Goal: Transaction & Acquisition: Purchase product/service

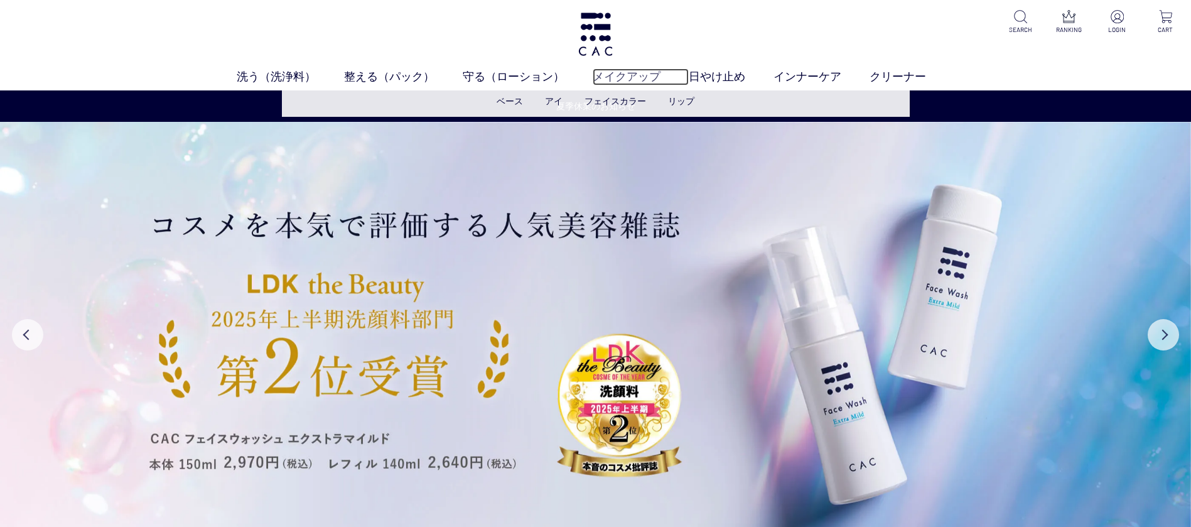
click at [612, 82] on link "メイクアップ" at bounding box center [641, 76] width 96 height 17
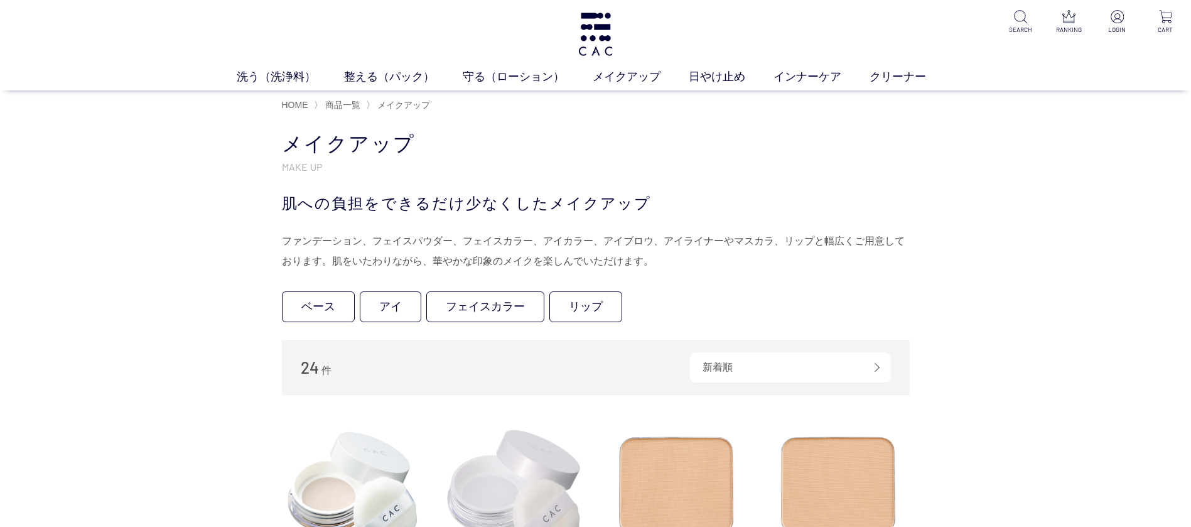
scroll to position [188, 0]
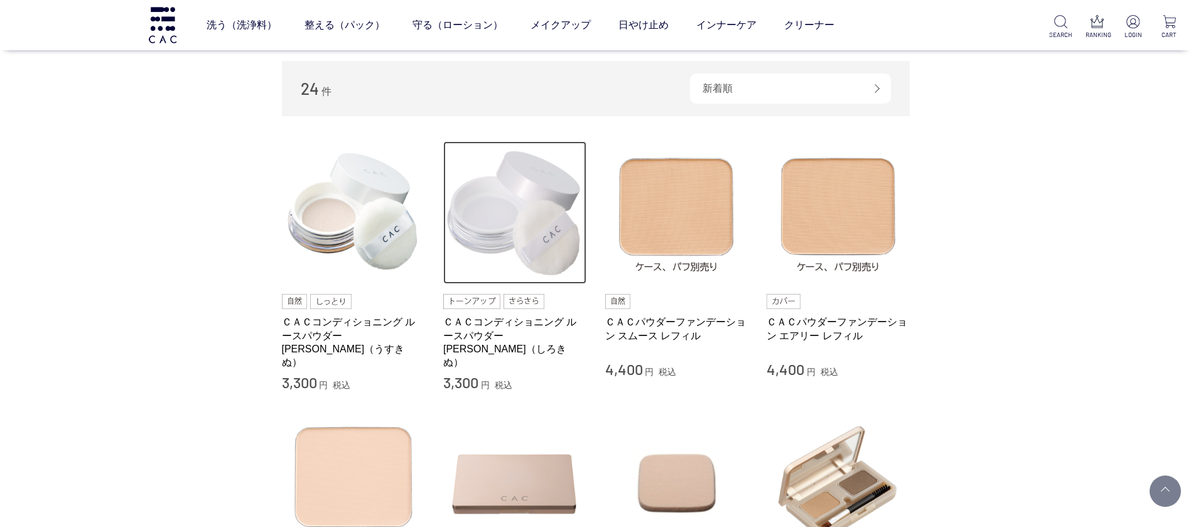
click at [504, 199] on img at bounding box center [514, 212] width 143 height 143
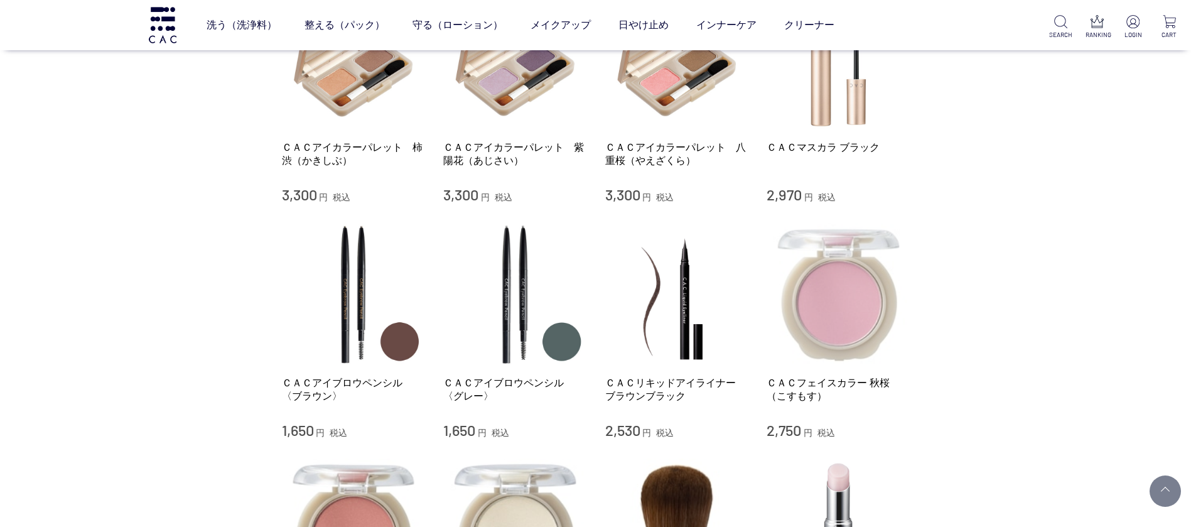
scroll to position [942, 0]
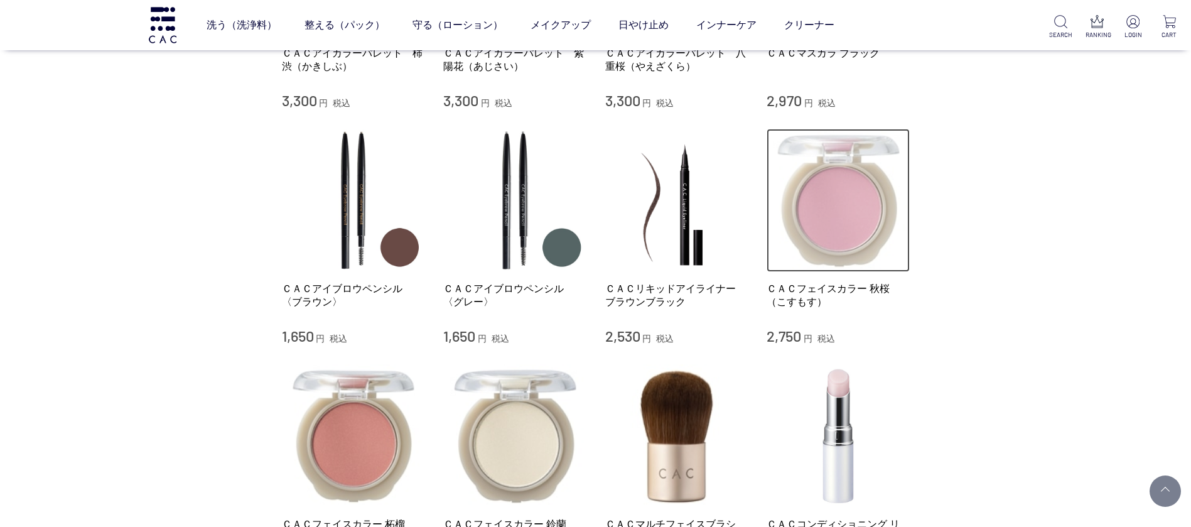
click at [841, 220] on img at bounding box center [838, 200] width 143 height 143
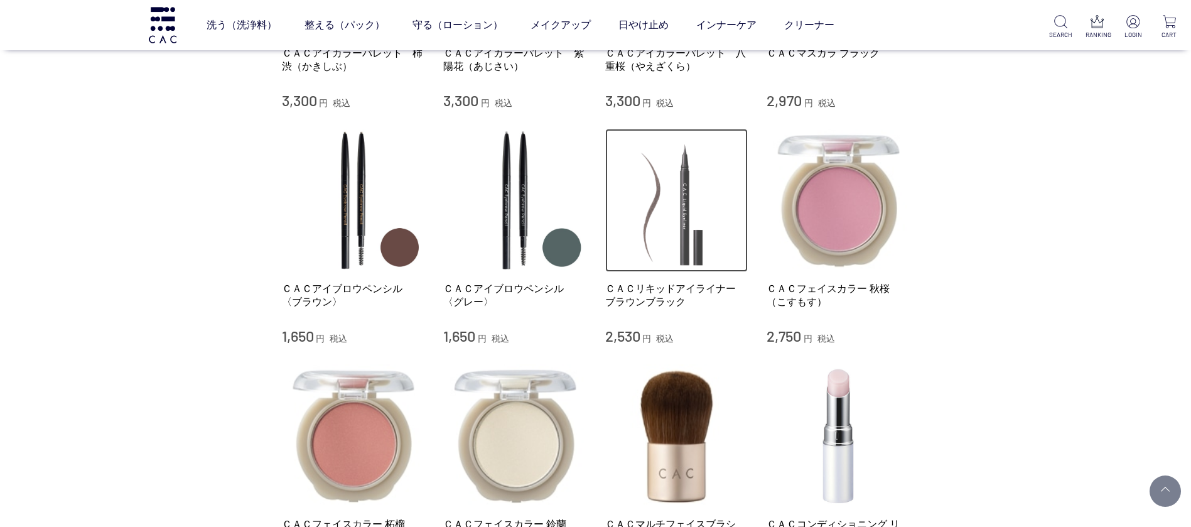
click at [693, 217] on img at bounding box center [676, 200] width 143 height 143
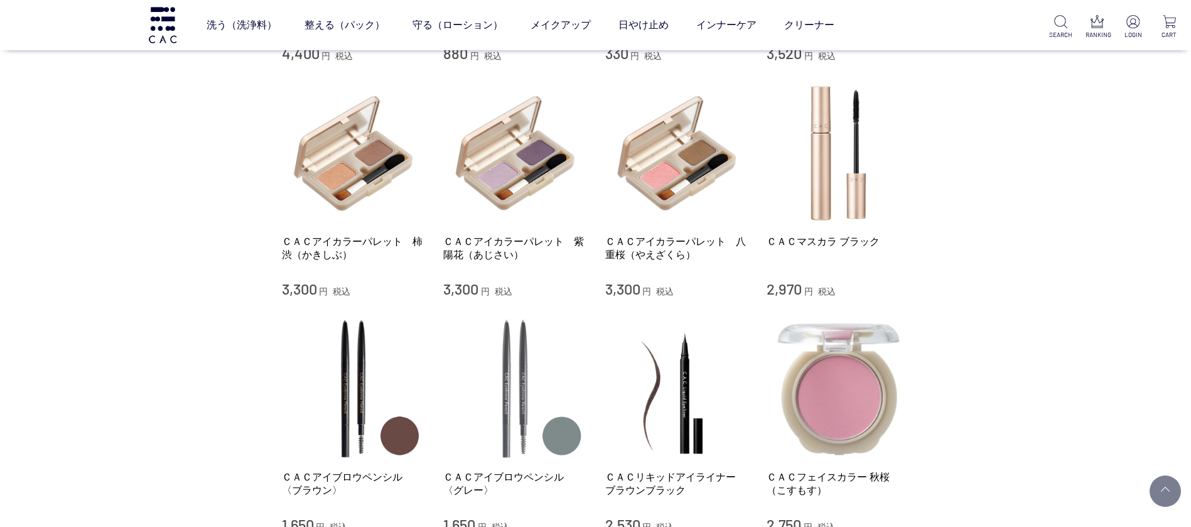
scroll to position [659, 0]
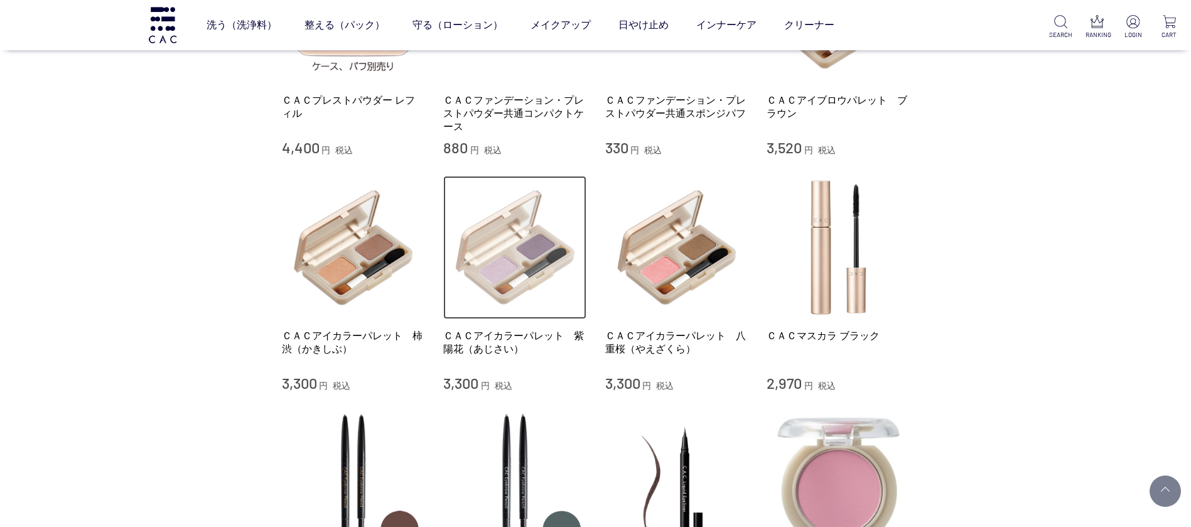
click at [525, 252] on img at bounding box center [514, 247] width 143 height 143
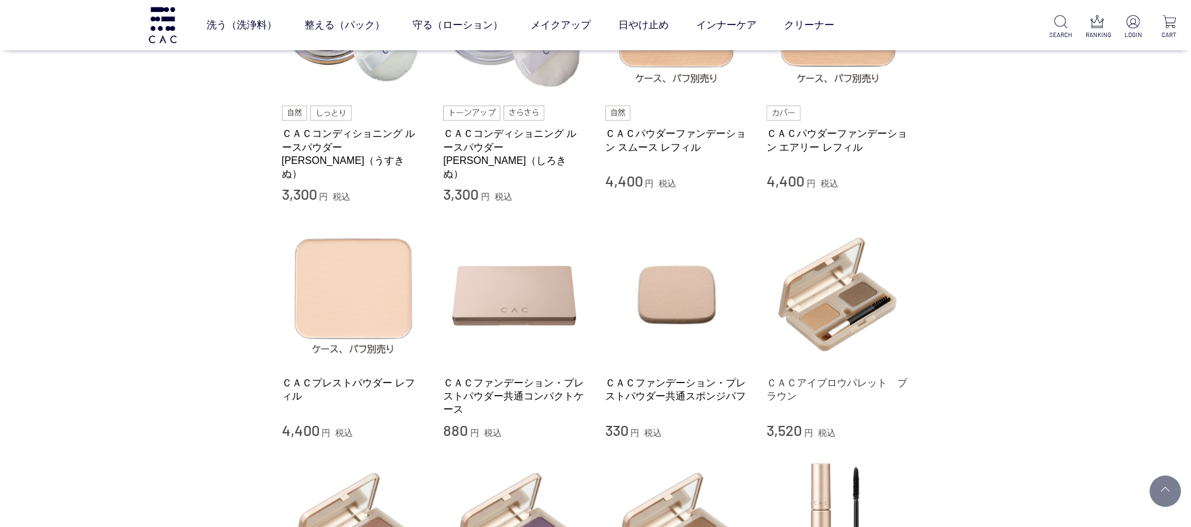
scroll to position [565, 0]
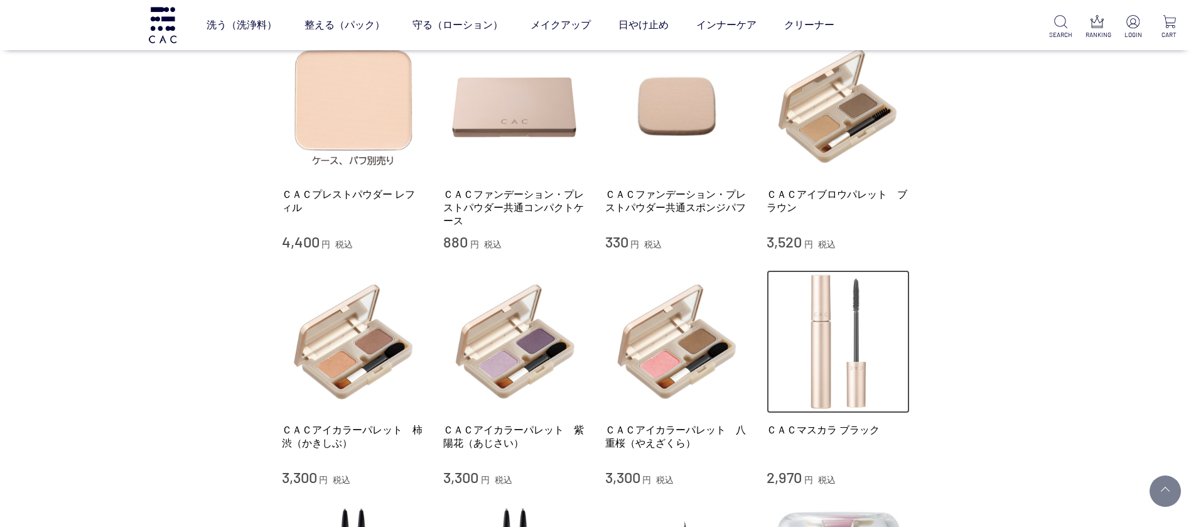
click at [819, 371] on img at bounding box center [838, 341] width 143 height 143
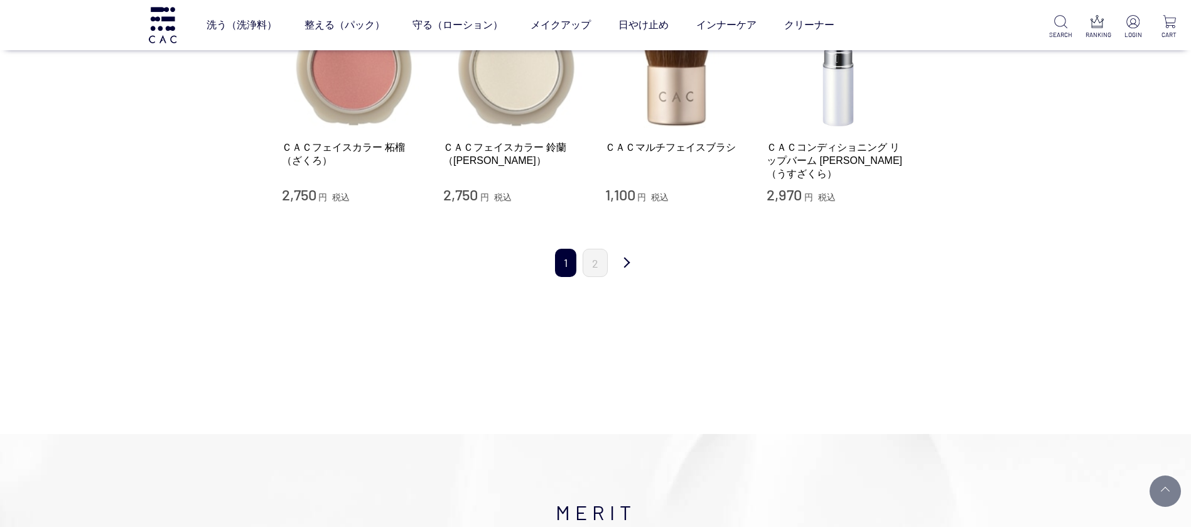
scroll to position [1225, 0]
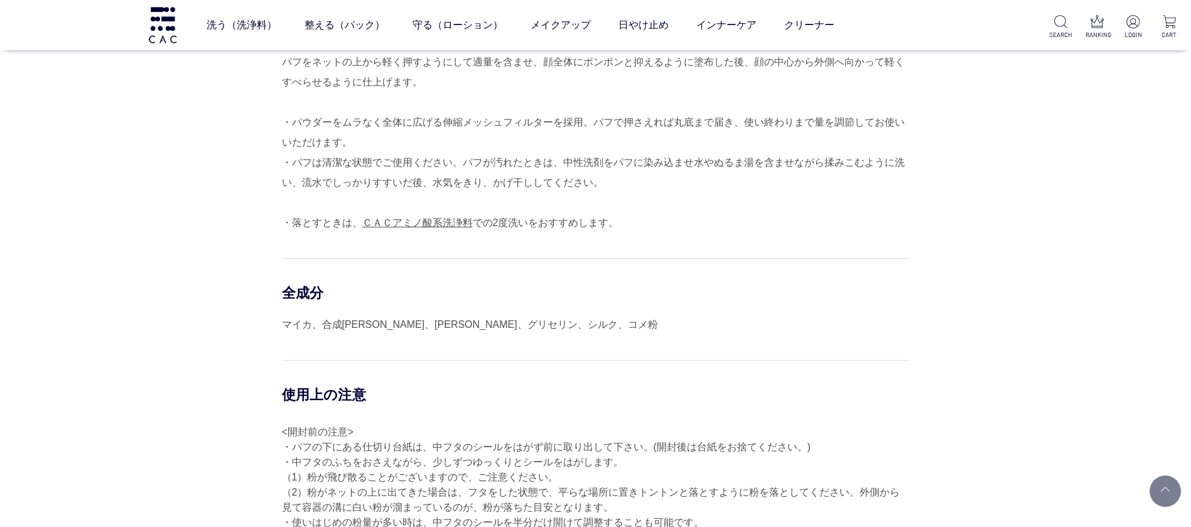
scroll to position [659, 0]
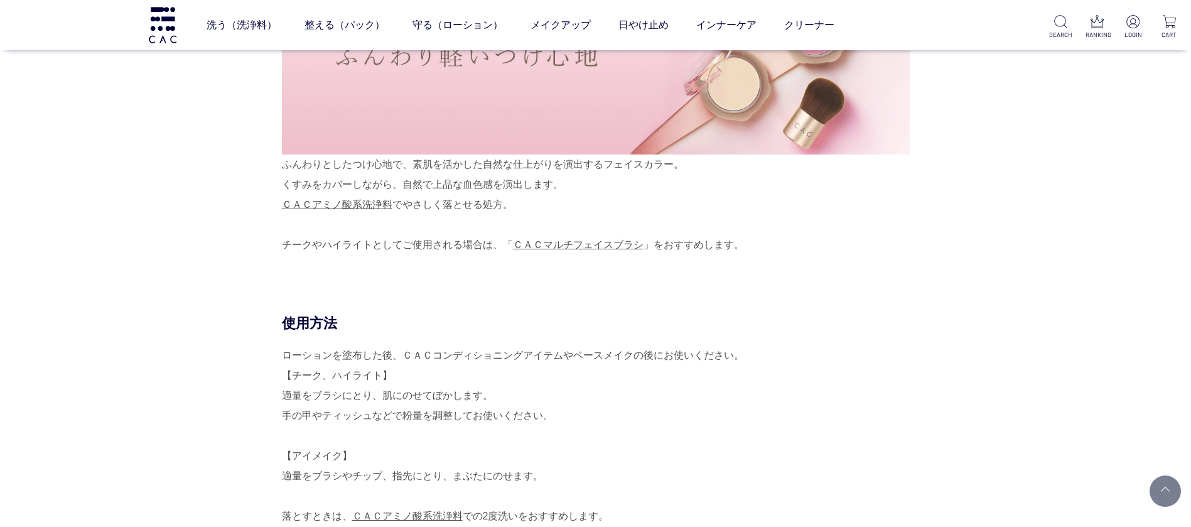
scroll to position [377, 0]
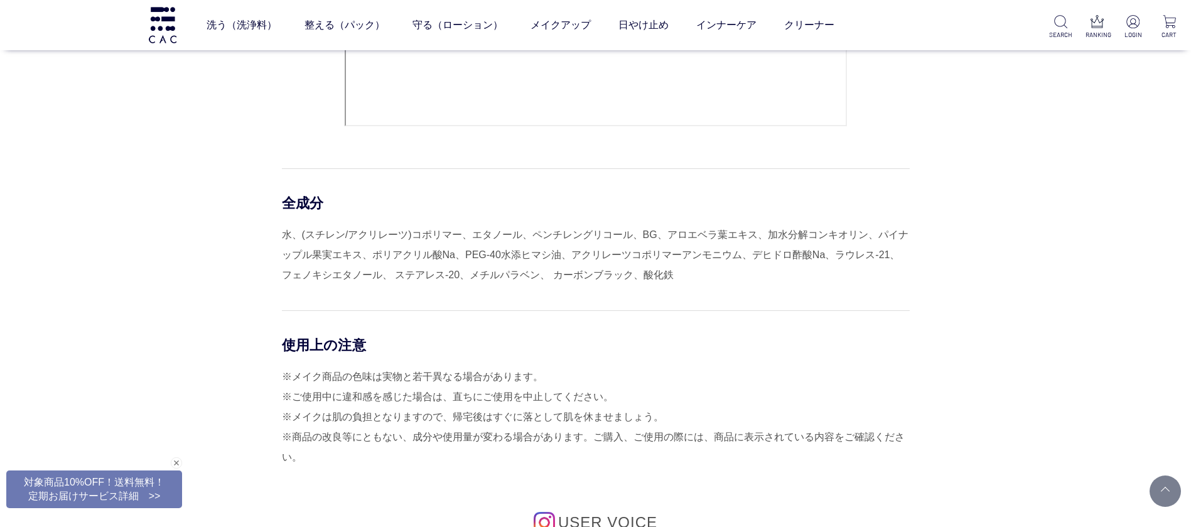
scroll to position [1036, 0]
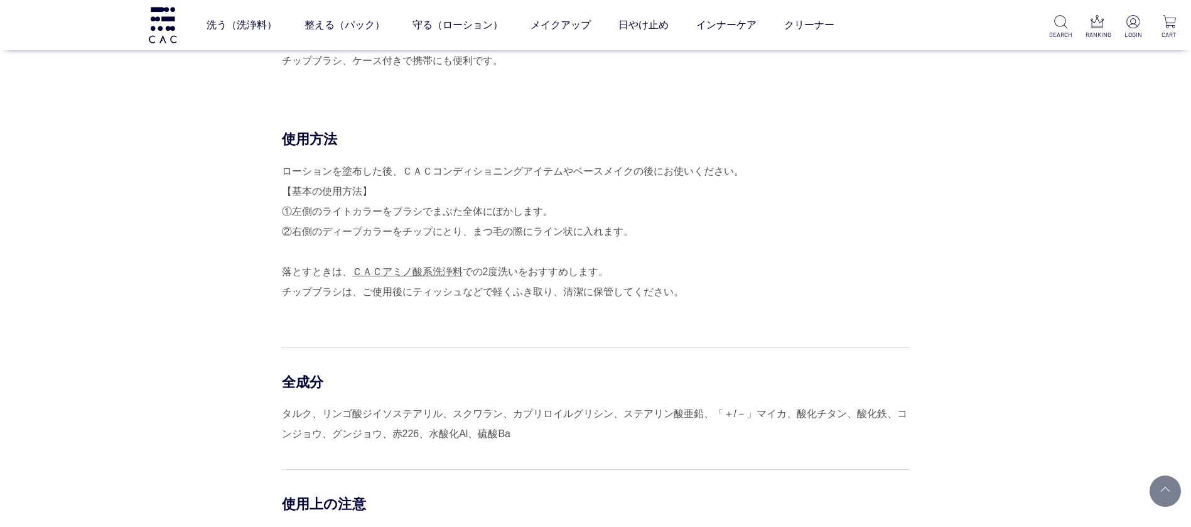
scroll to position [659, 0]
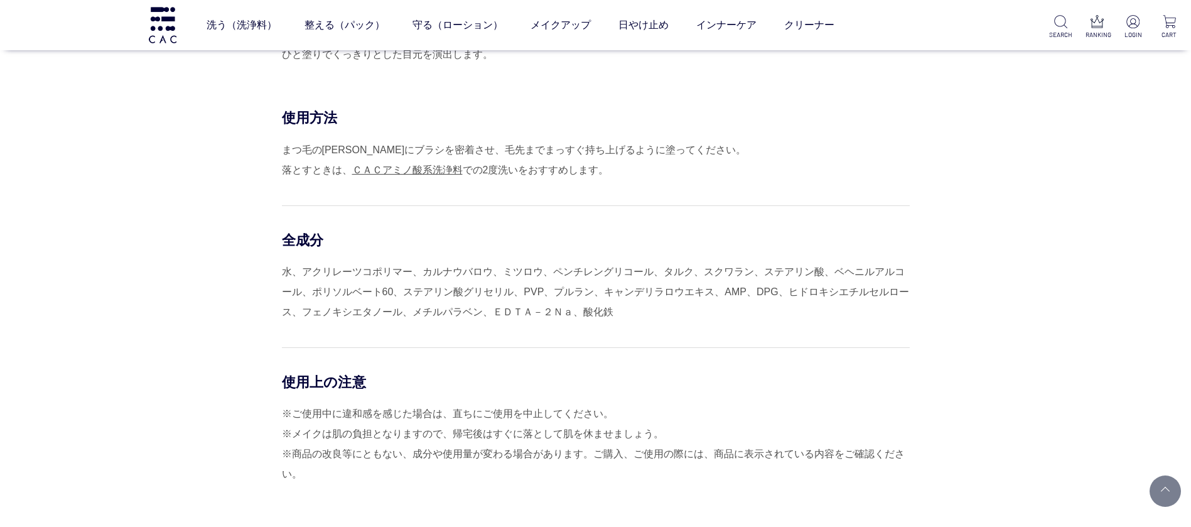
scroll to position [565, 0]
